Goal: Transaction & Acquisition: Purchase product/service

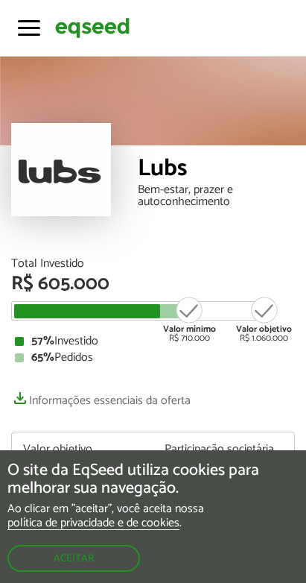
scroll to position [1453, 0]
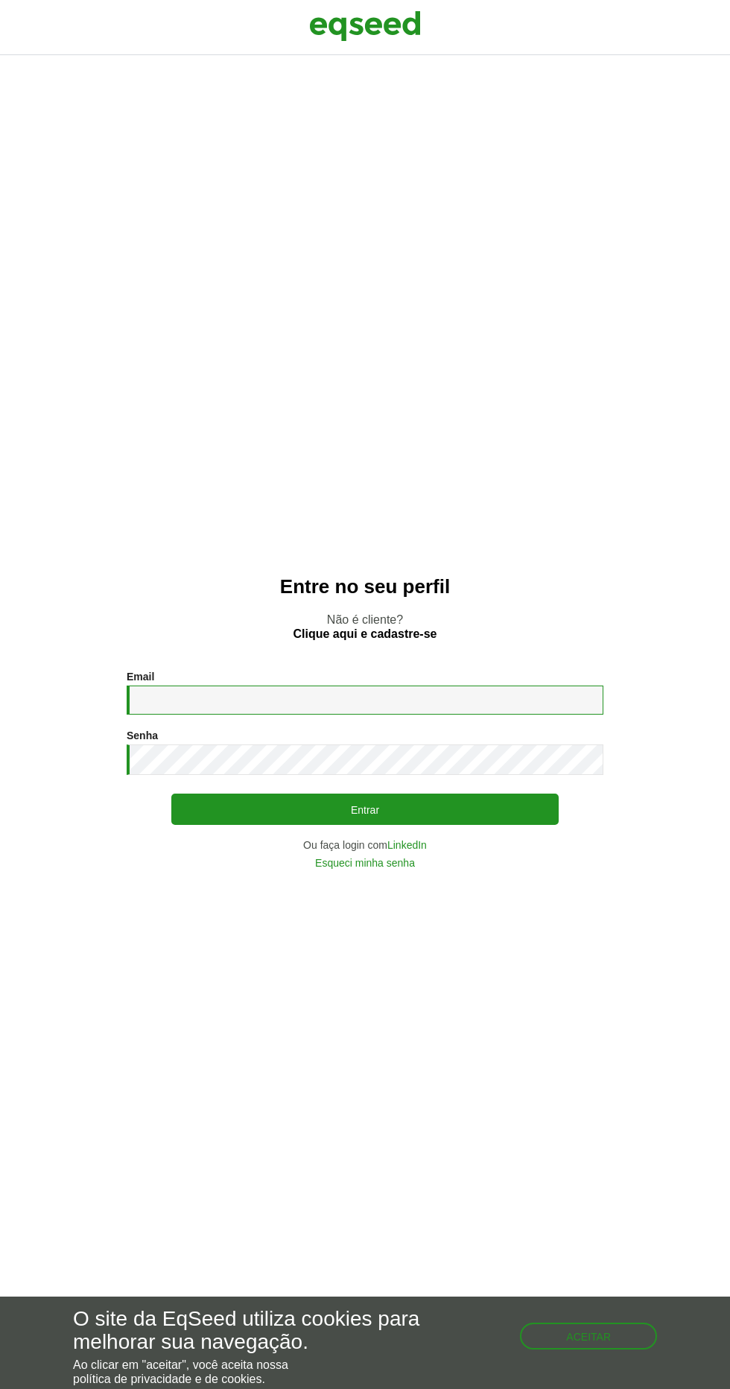
click at [349, 715] on input "Email *" at bounding box center [365, 700] width 477 height 29
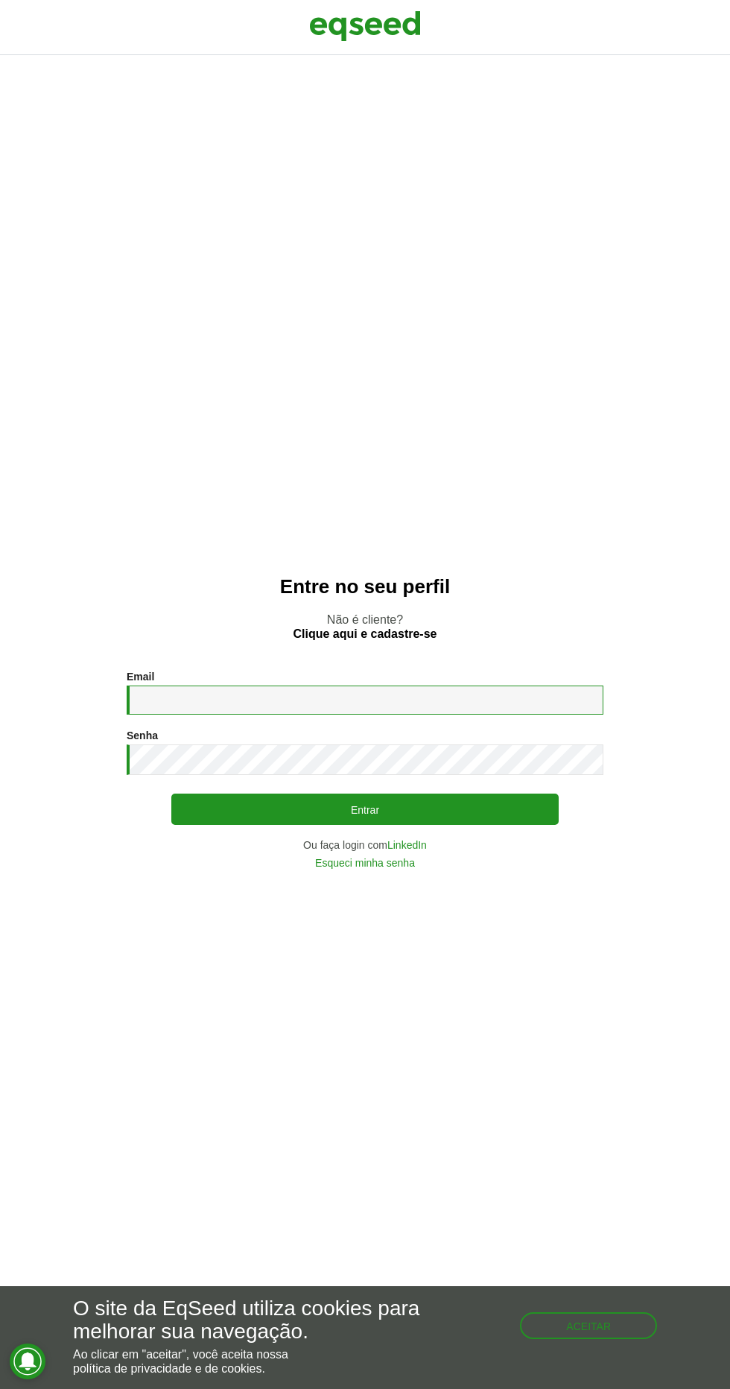
type input "**********"
click at [171, 794] on button "Entrar" at bounding box center [365, 809] width 388 height 31
